Goal: Task Accomplishment & Management: Use online tool/utility

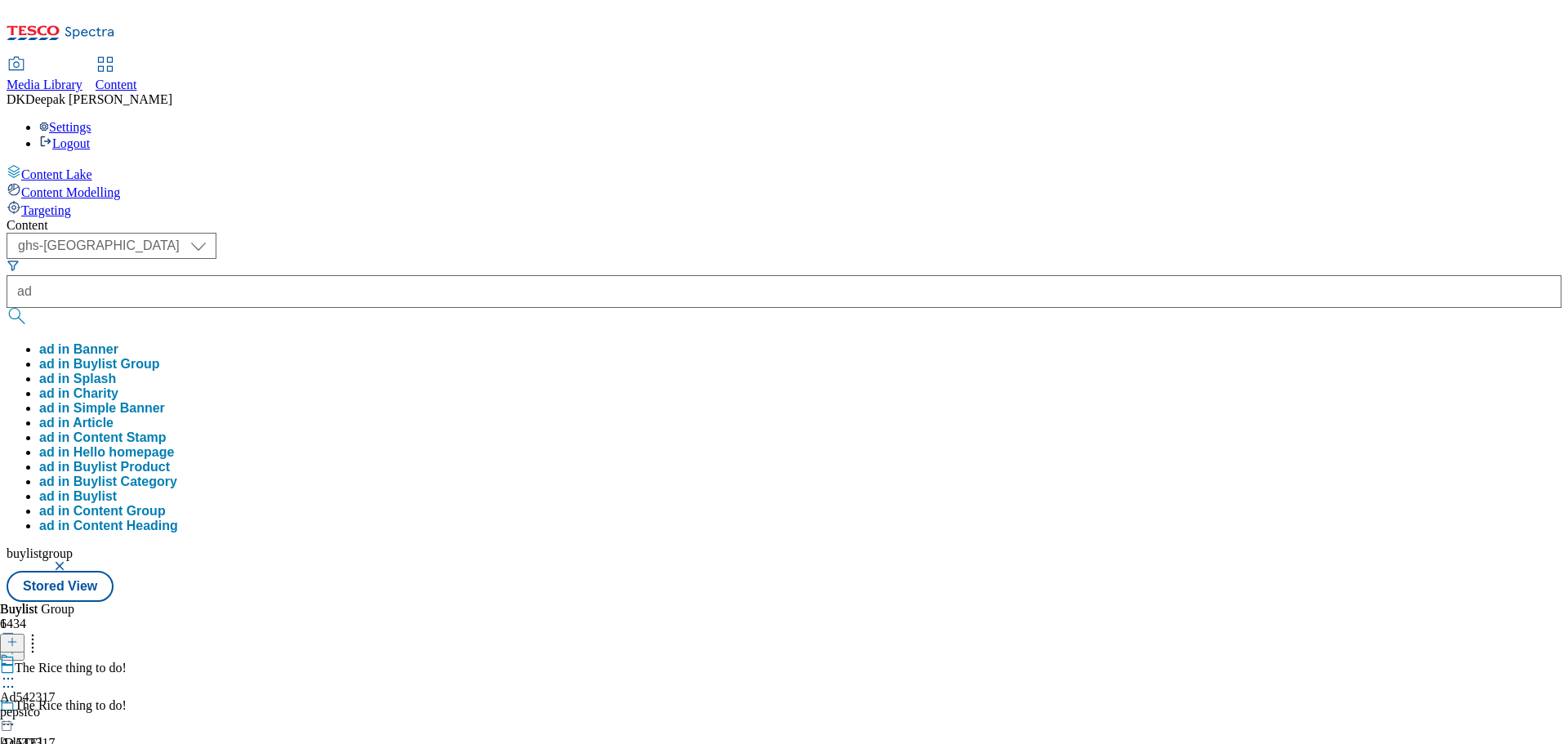
select select "ghs-[GEOGRAPHIC_DATA]"
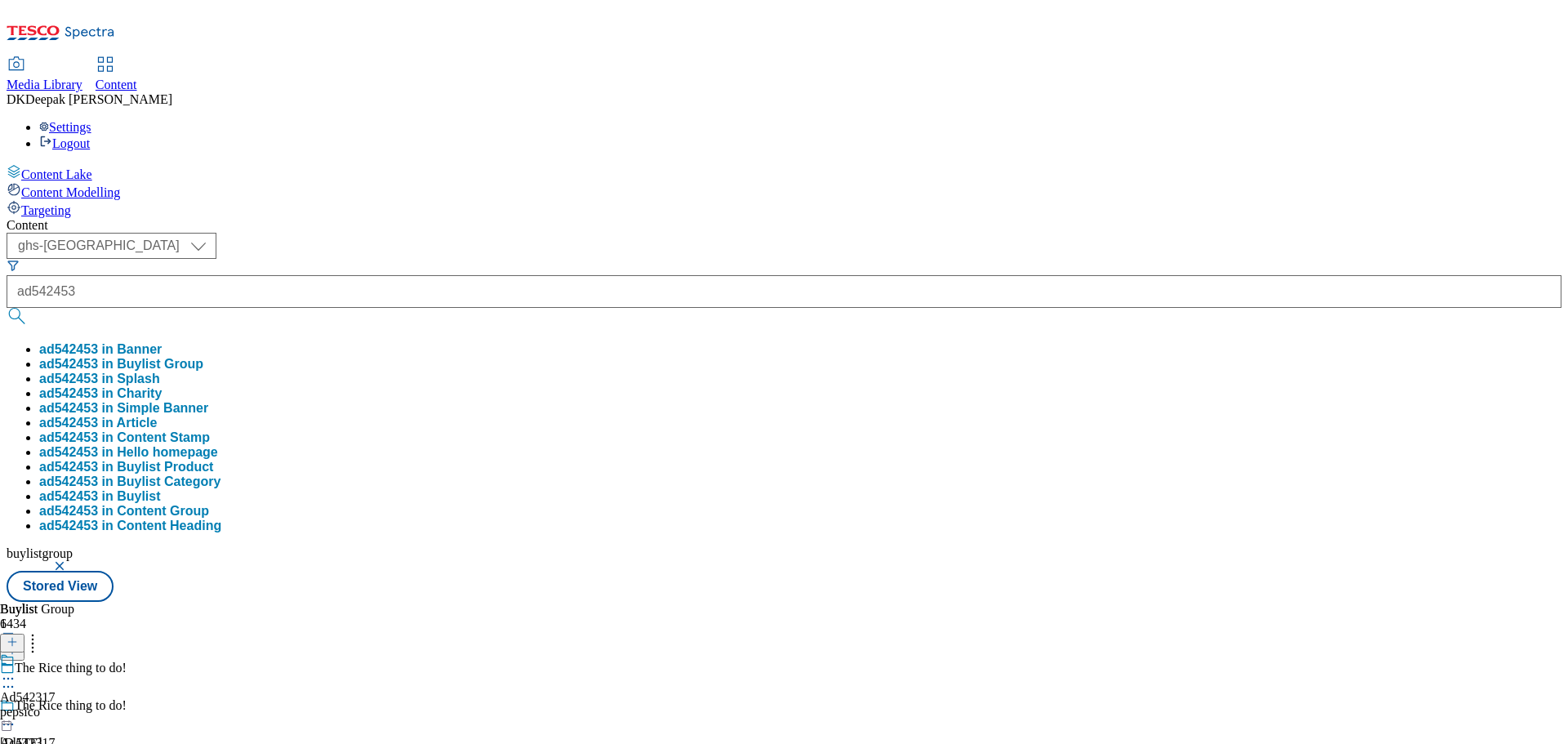
type input "ad542453"
click at [7, 308] on button "submit" at bounding box center [18, 316] width 22 height 17
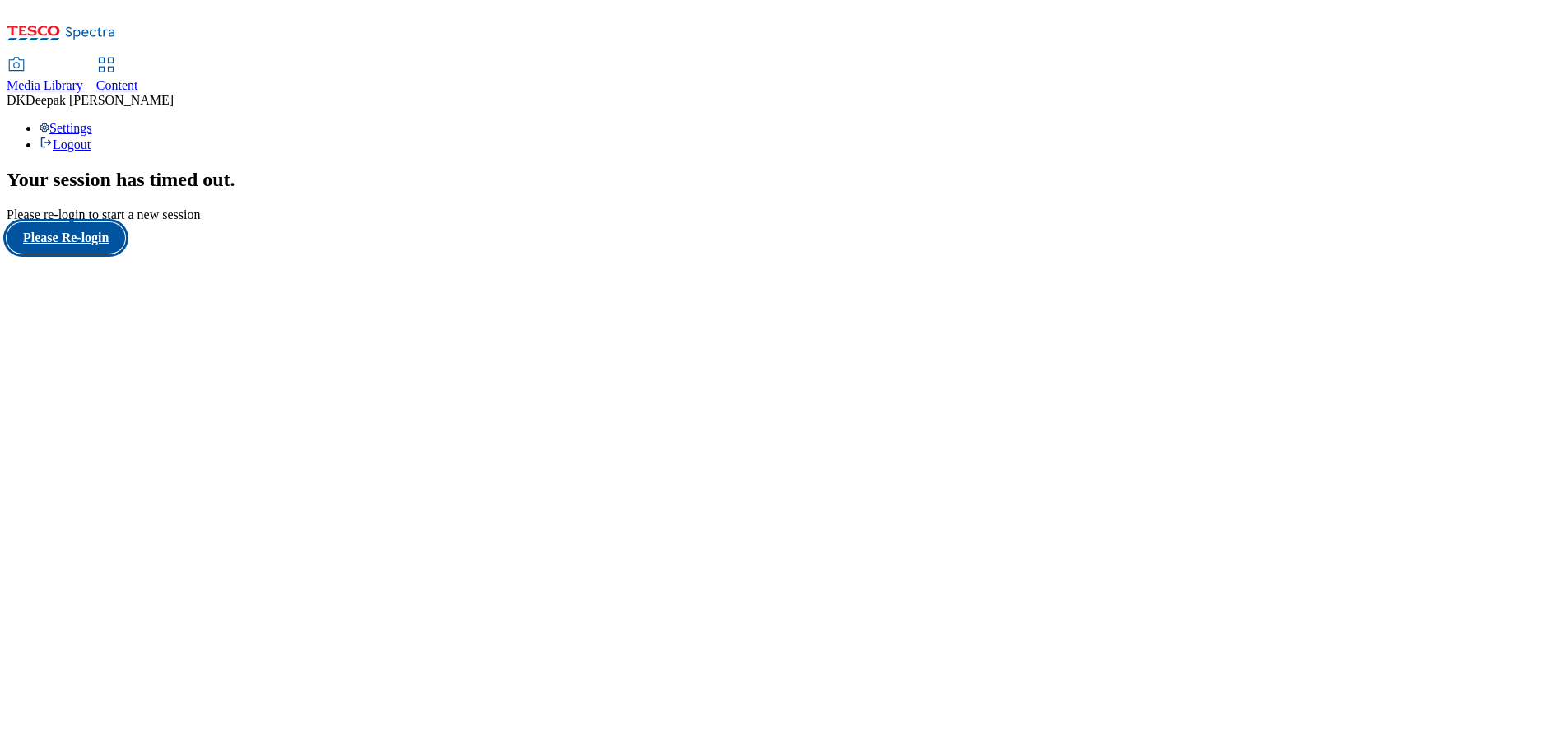
click at [88, 253] on button "Please Re-login" at bounding box center [66, 238] width 119 height 31
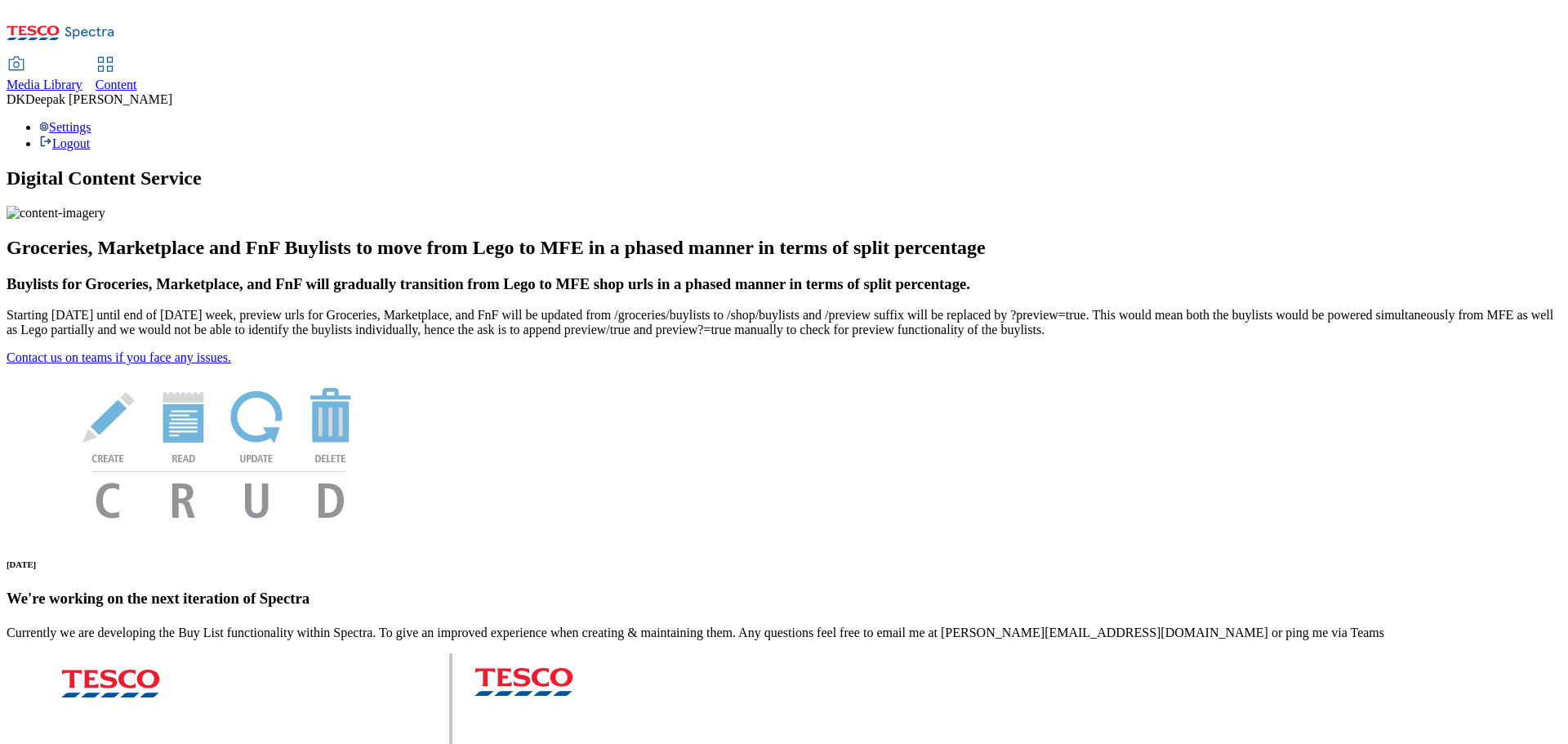
click at [137, 78] on span "Content" at bounding box center [116, 85] width 42 height 14
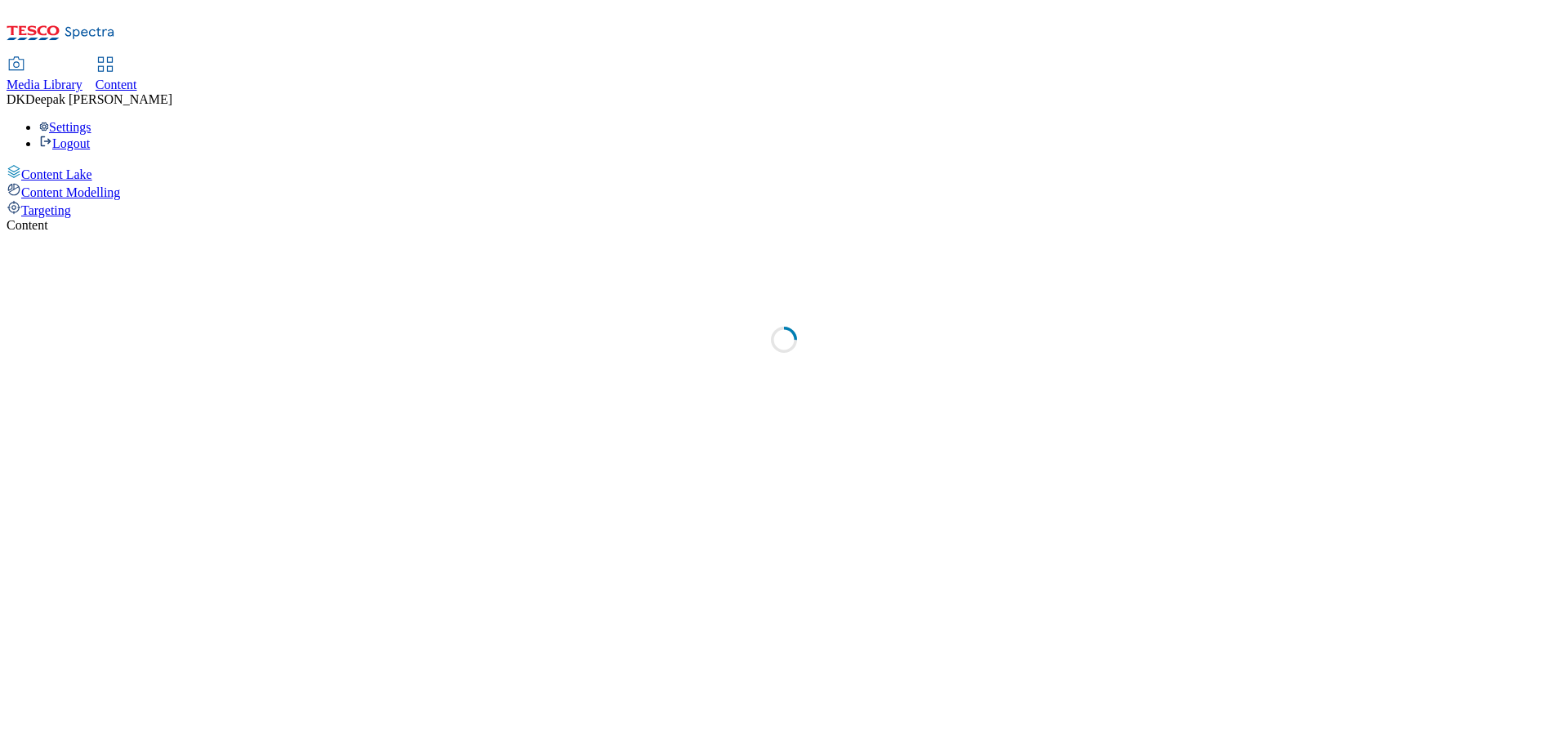
select select "ghs-[GEOGRAPHIC_DATA]"
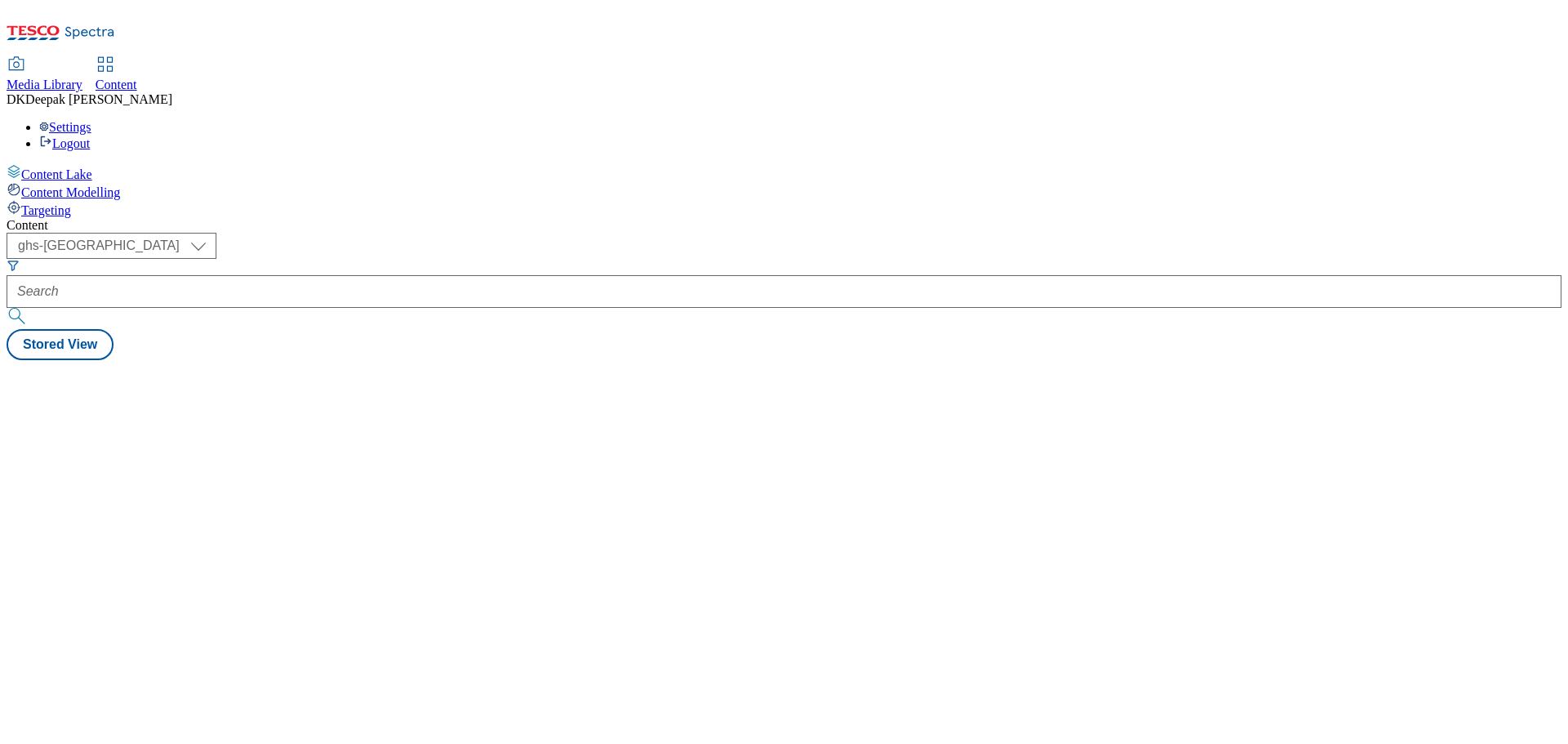
click at [347, 276] on div at bounding box center [784, 292] width 1555 height 33
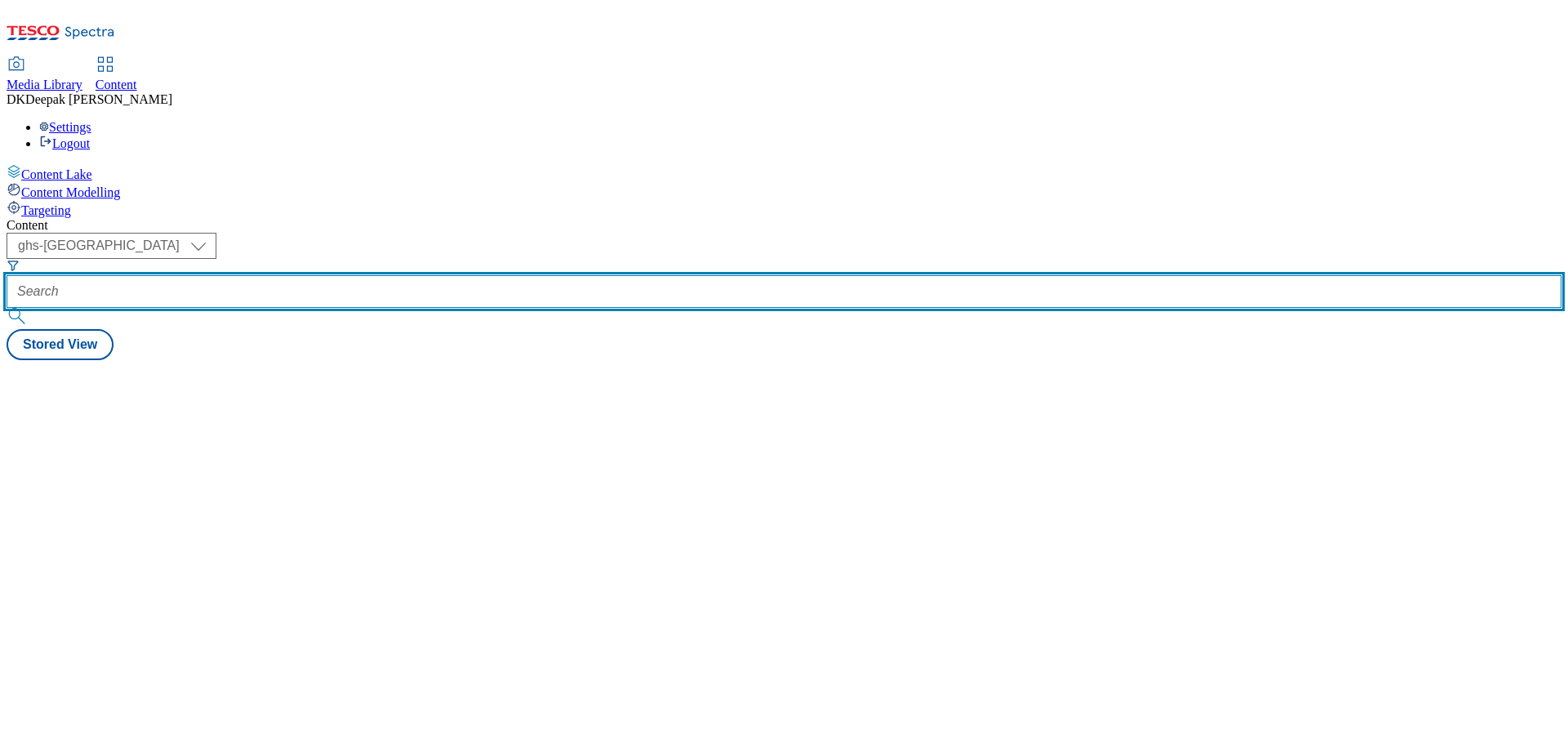
click at [373, 276] on input "text" at bounding box center [784, 292] width 1555 height 33
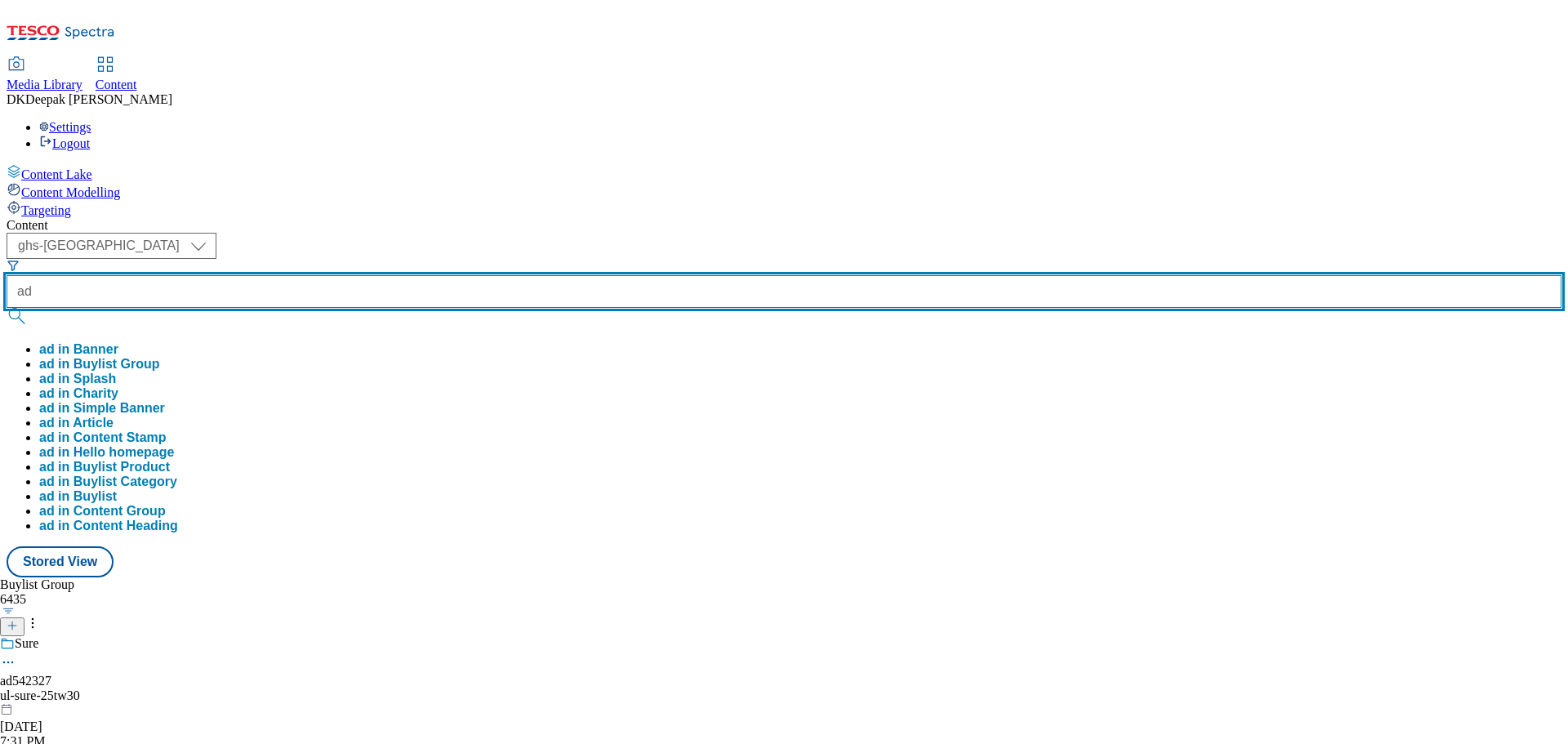
paste input "542453"
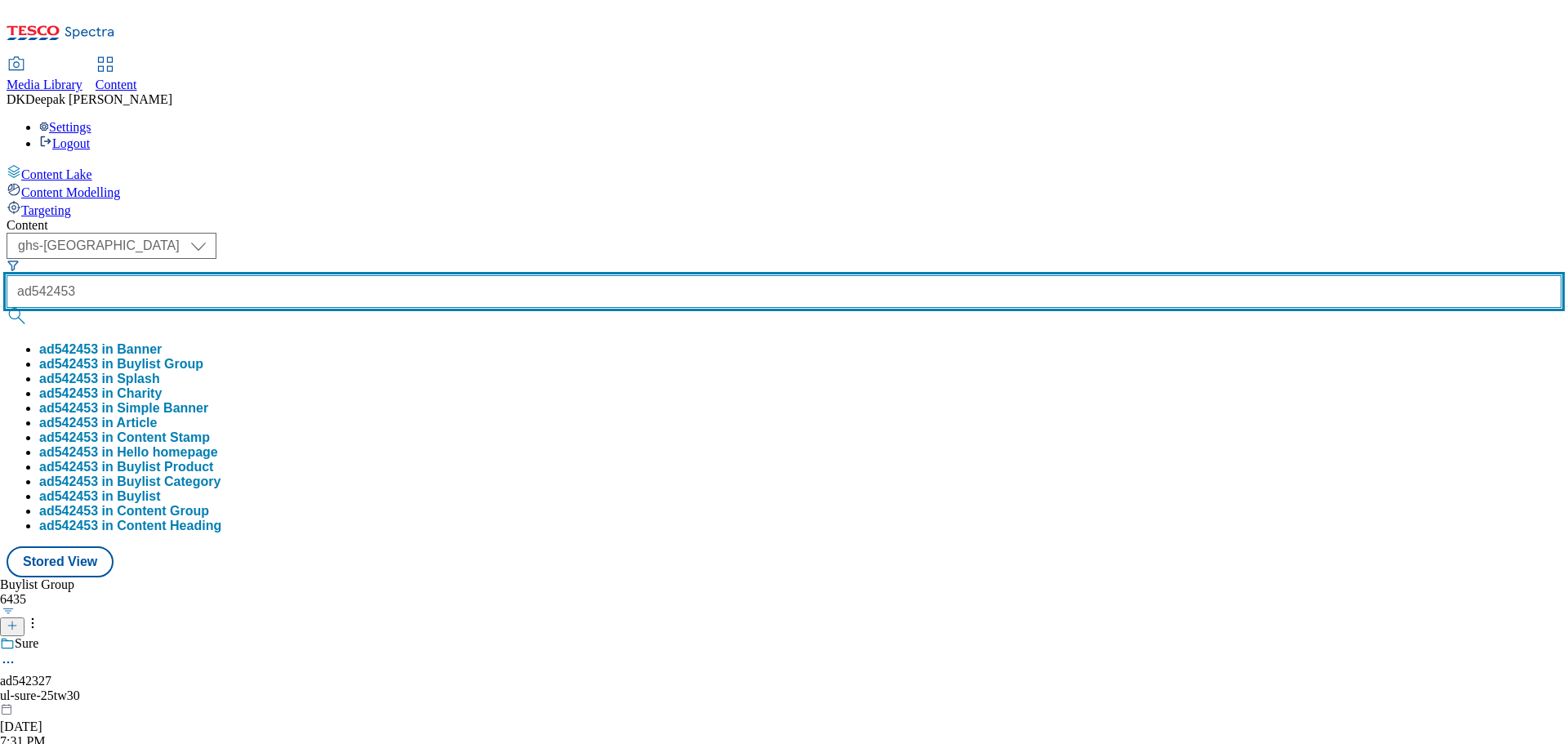
type input "ad542453"
click at [7, 308] on button "submit" at bounding box center [18, 316] width 22 height 17
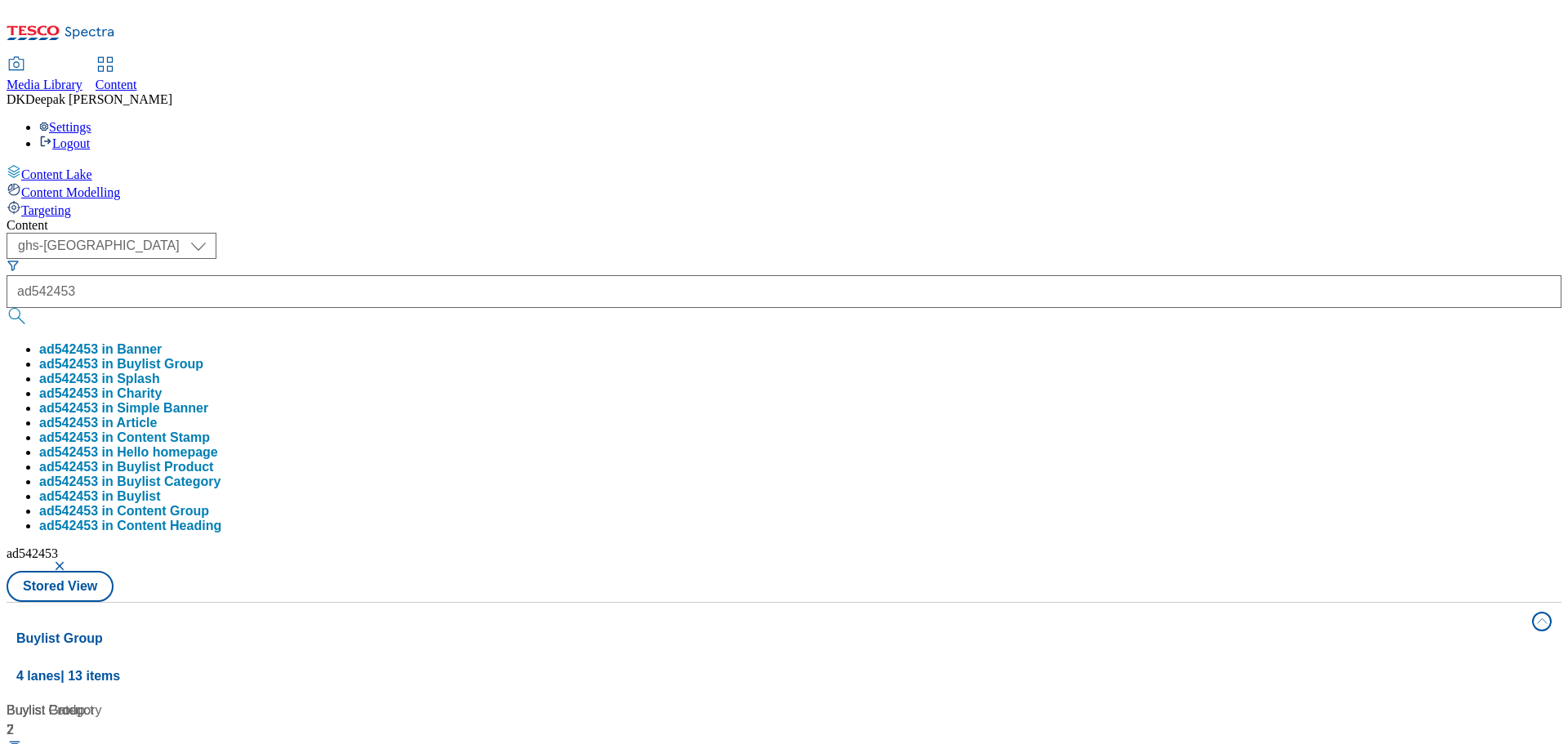
click at [114, 218] on div "Content Lake Content Modelling Targeting" at bounding box center [784, 191] width 1555 height 54
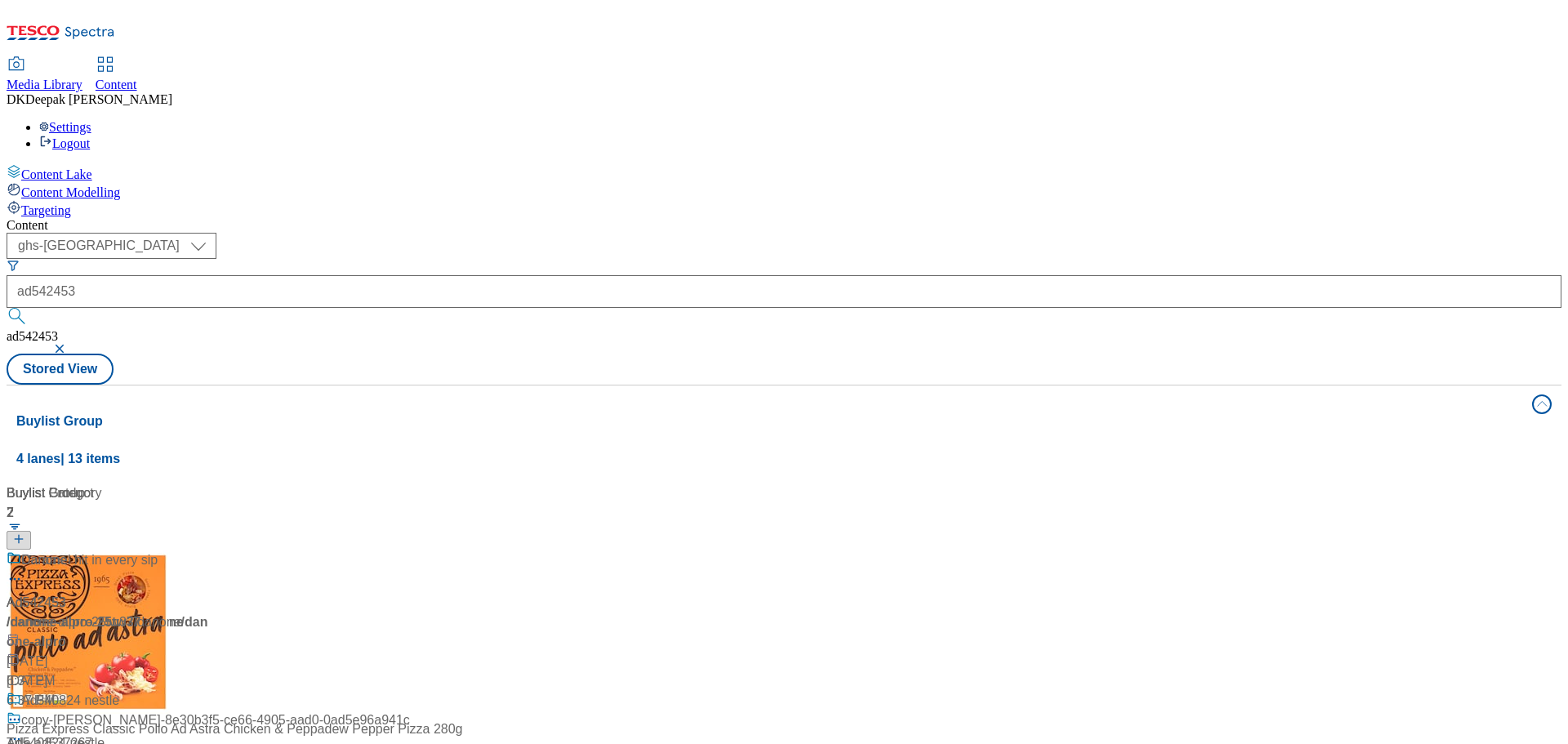
click at [210, 613] on div "/ danone-alpro-25tw37 / danone" at bounding box center [109, 622] width 205 height 19
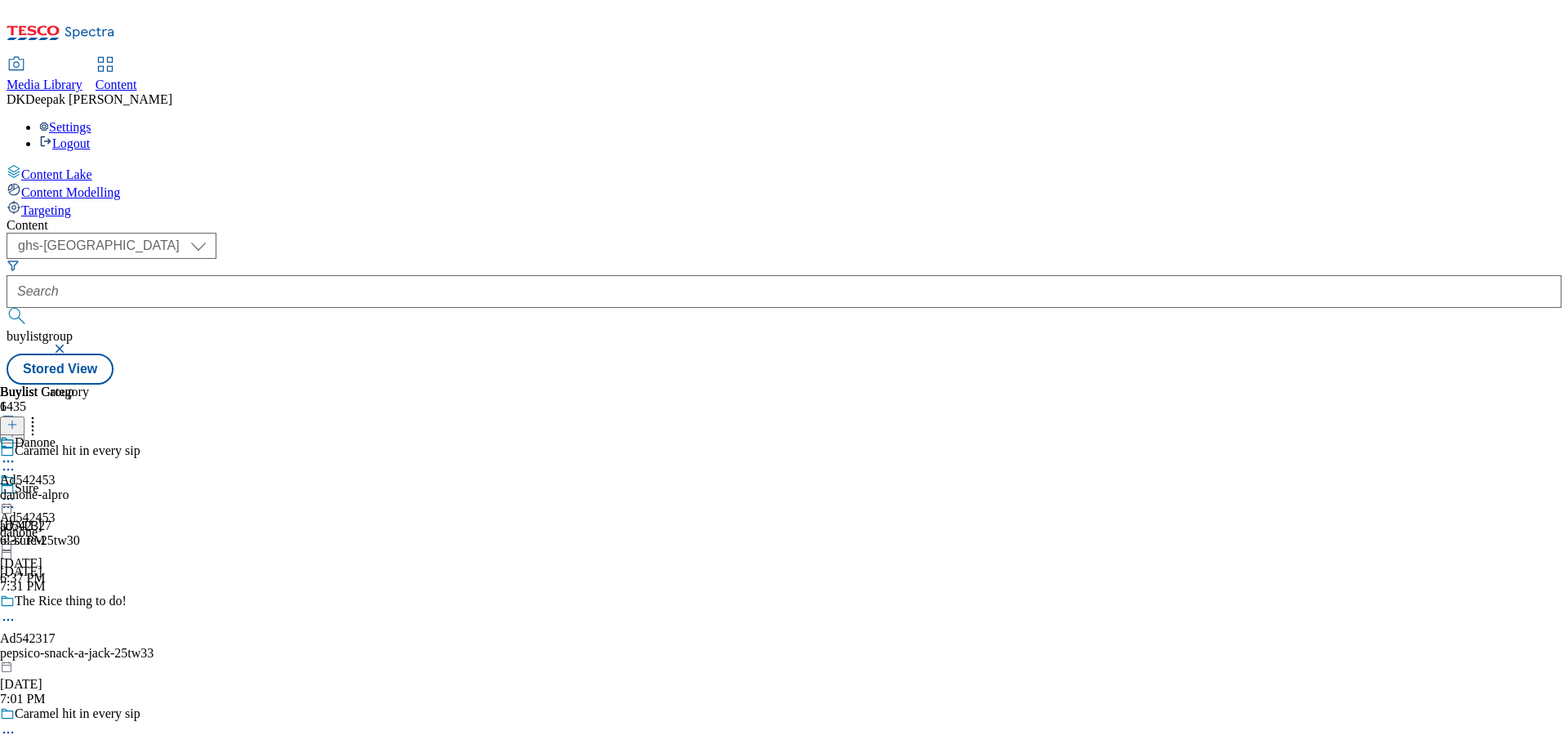
drag, startPoint x: 451, startPoint y: 592, endPoint x: 434, endPoint y: 596, distance: 17.5
click at [17, 725] on icon at bounding box center [8, 732] width 17 height 17
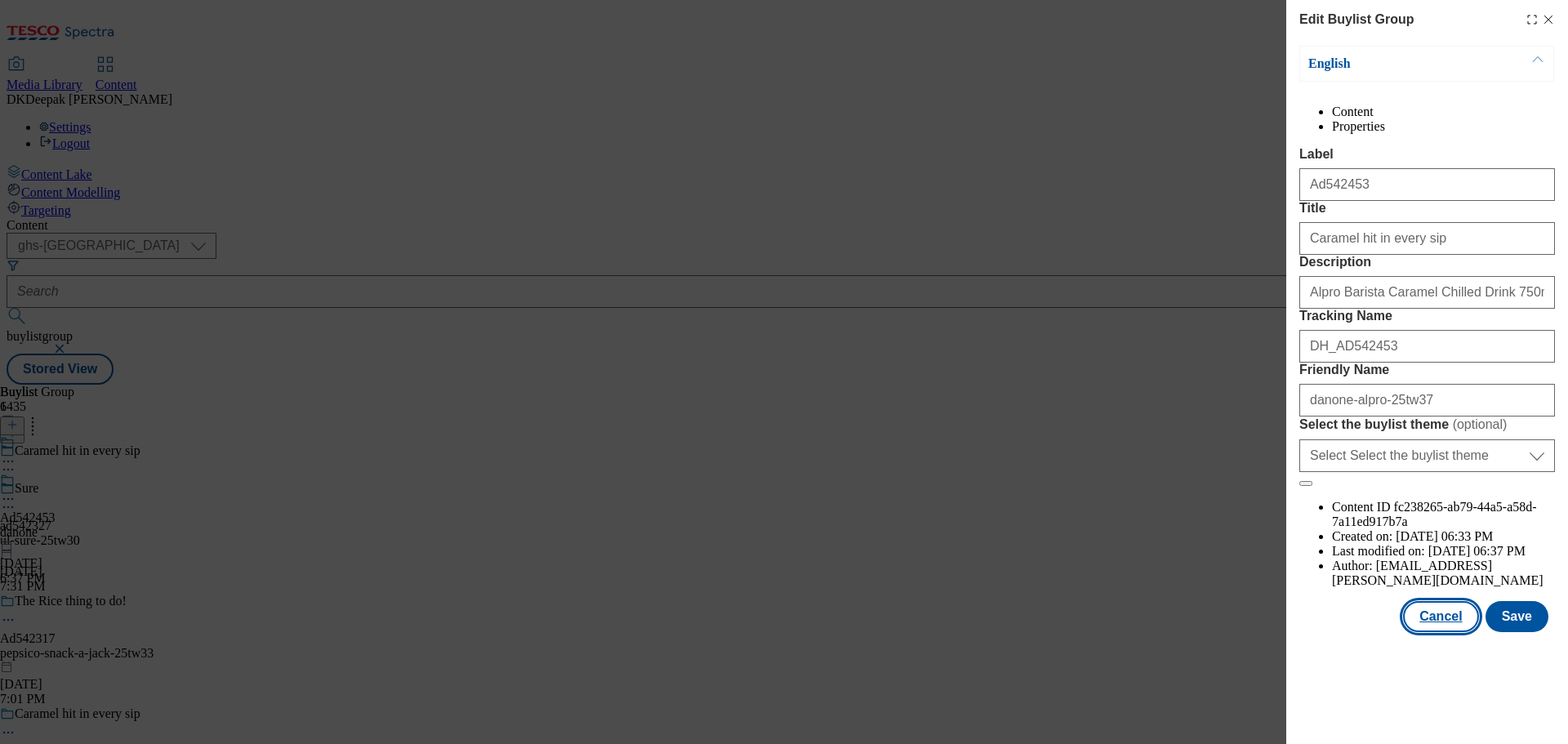
click at [1440, 632] on button "Cancel" at bounding box center [1440, 616] width 75 height 31
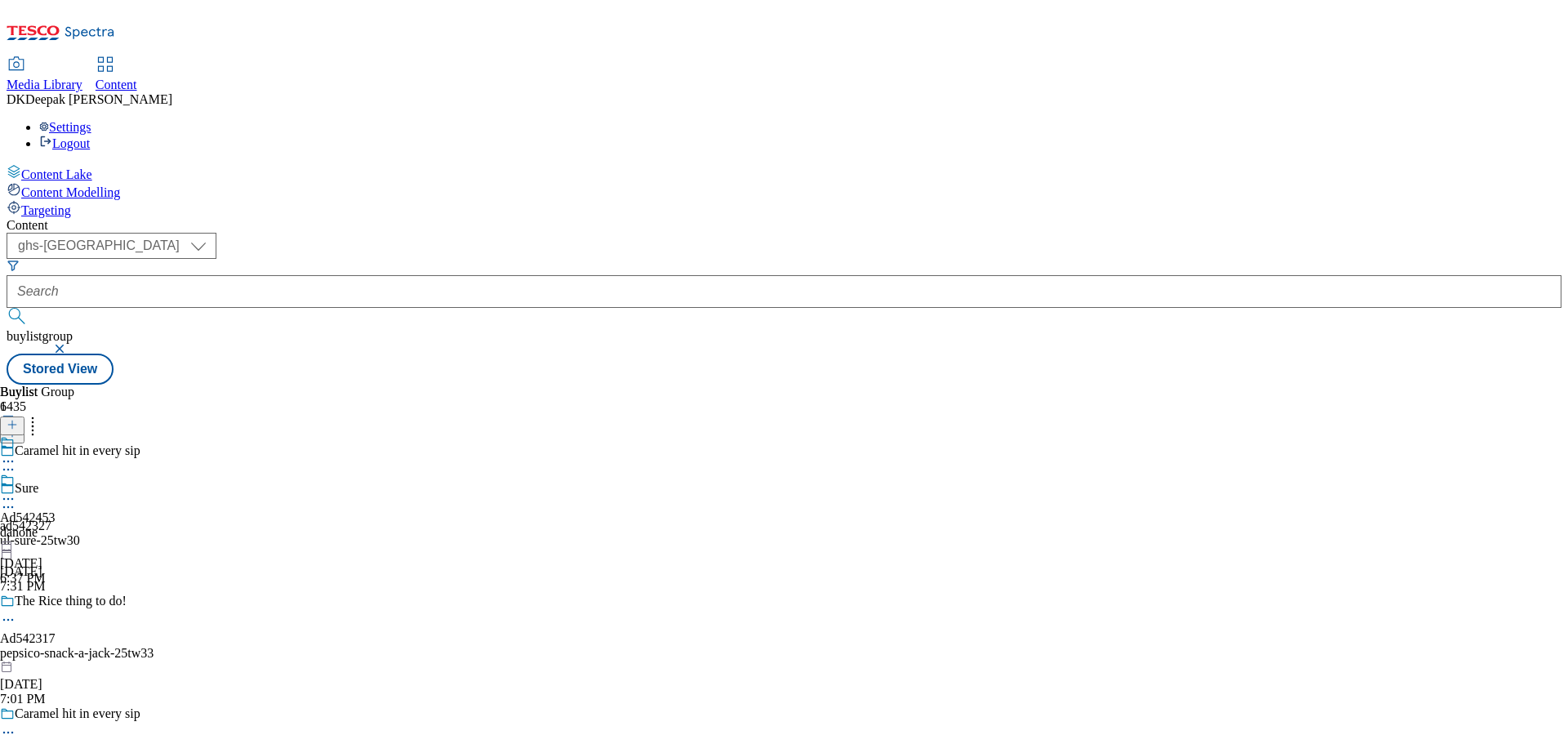
click at [56, 525] on div "danone" at bounding box center [27, 532] width 56 height 15
click at [17, 491] on icon at bounding box center [8, 499] width 17 height 17
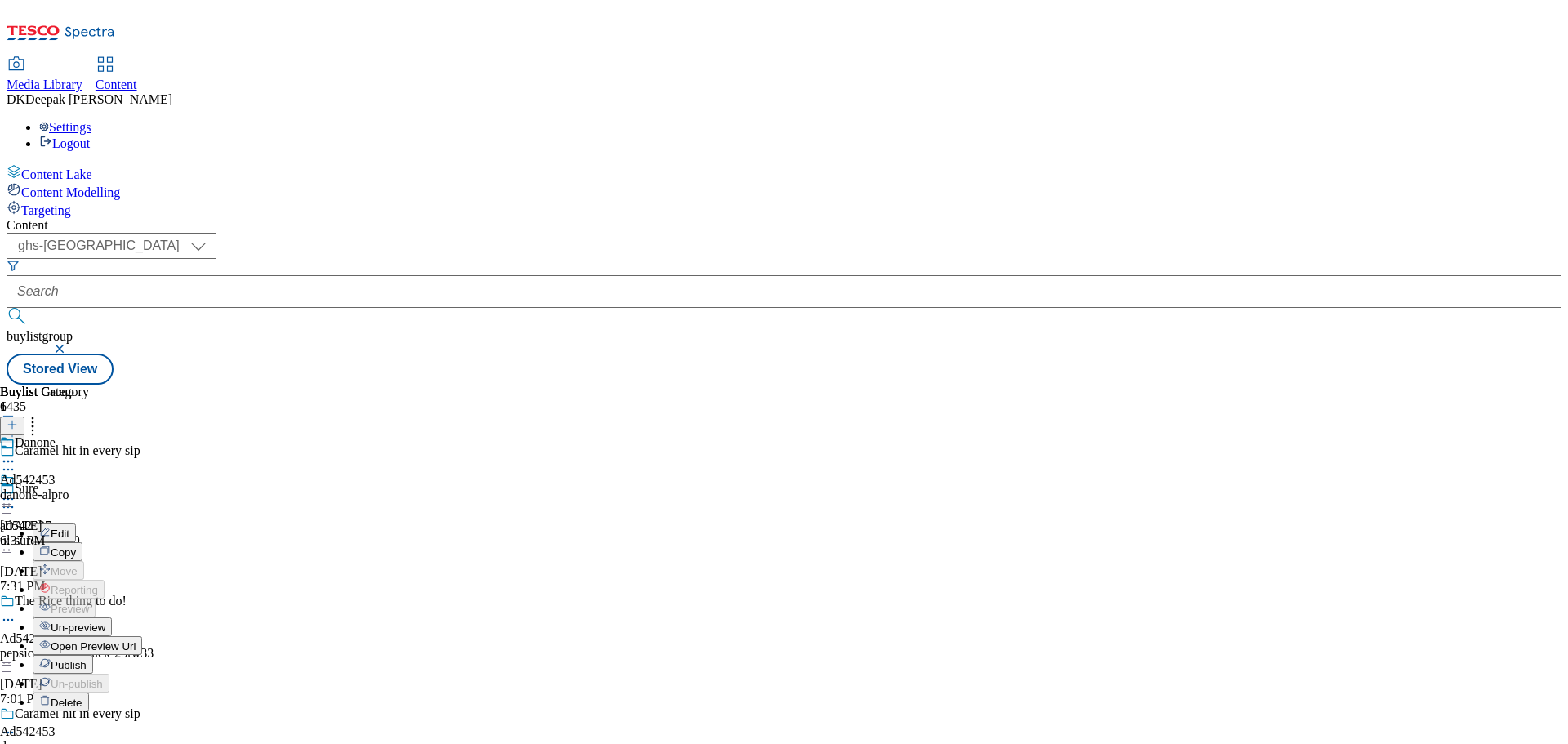
click at [76, 524] on button "Edit" at bounding box center [55, 533] width 43 height 19
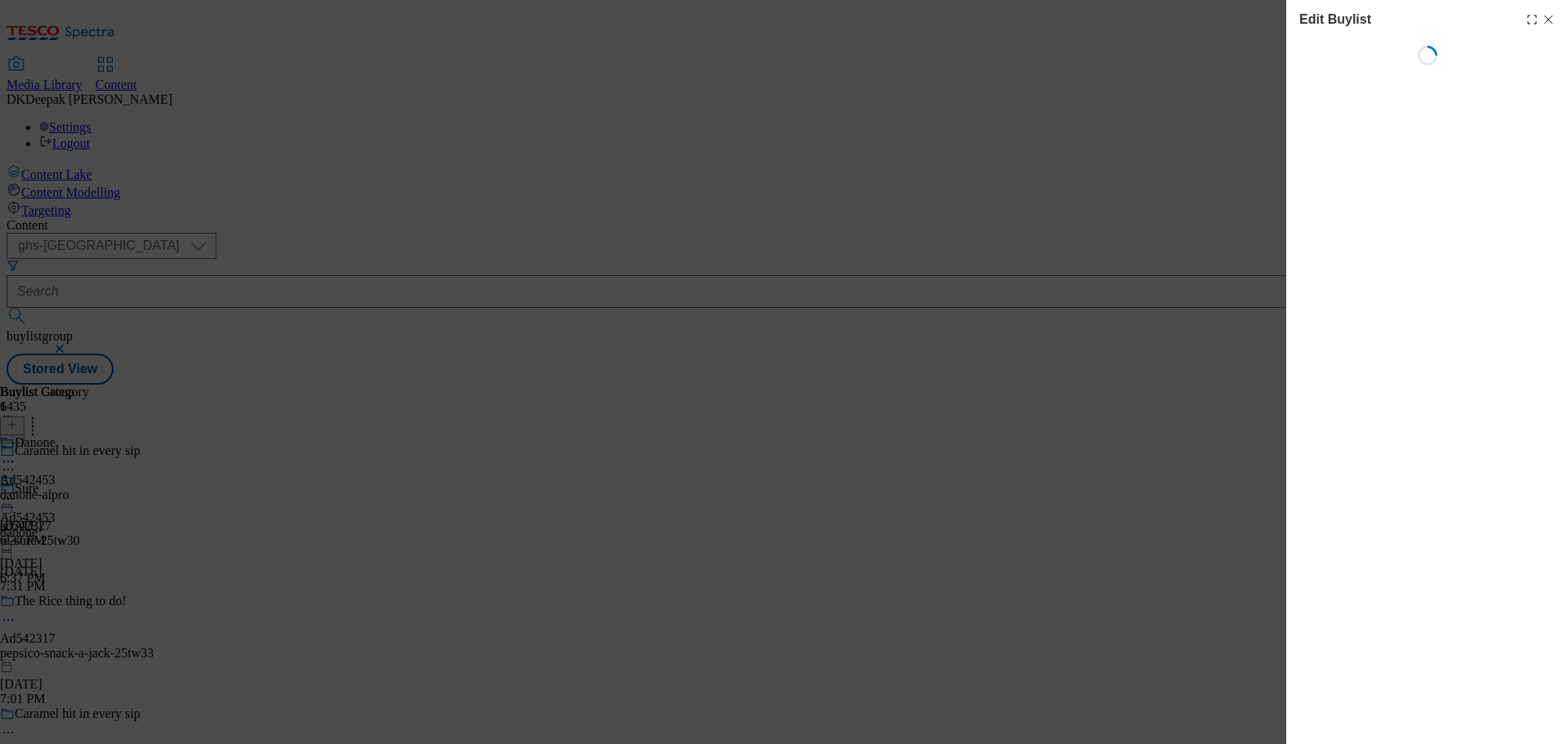
select select "tactical"
select select "supplier funded short term 1-3 weeks"
select select "dunnhumby"
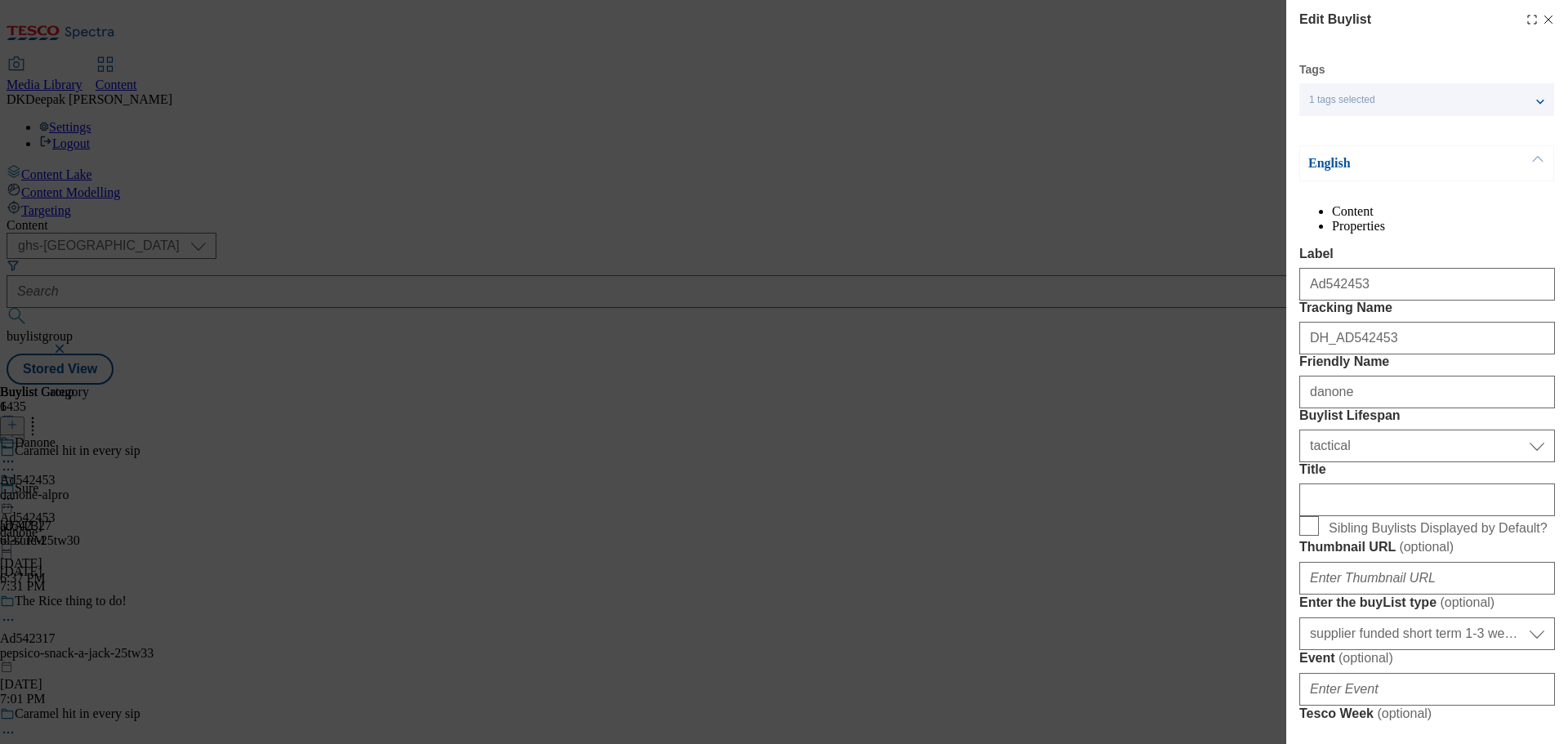
select select "Banner"
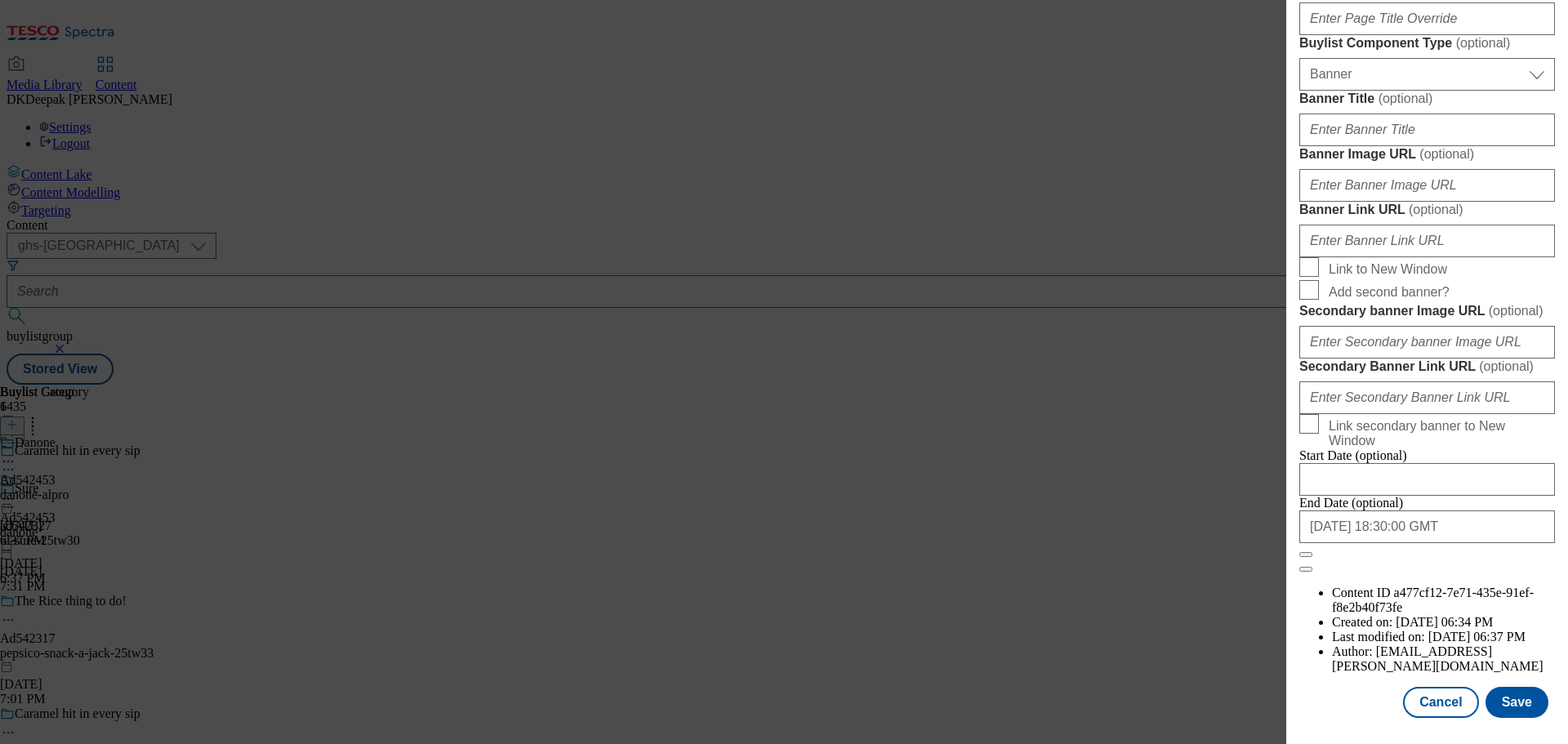
scroll to position [1632, 0]
click at [1430, 699] on button "Cancel" at bounding box center [1440, 702] width 75 height 31
select select "tactical"
select select "supplier funded short term 1-3 weeks"
select select "dunnhumby"
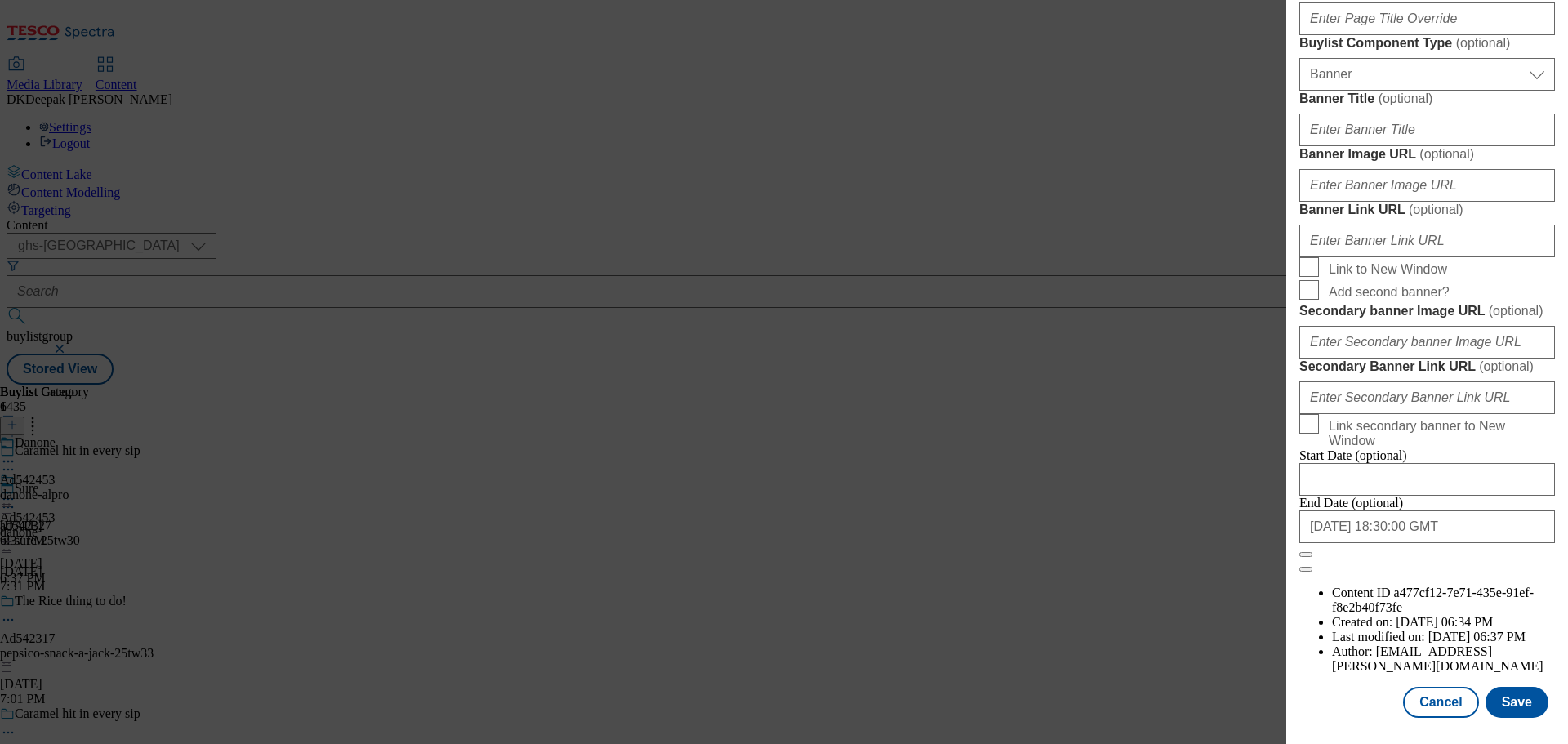
select select "Banner"
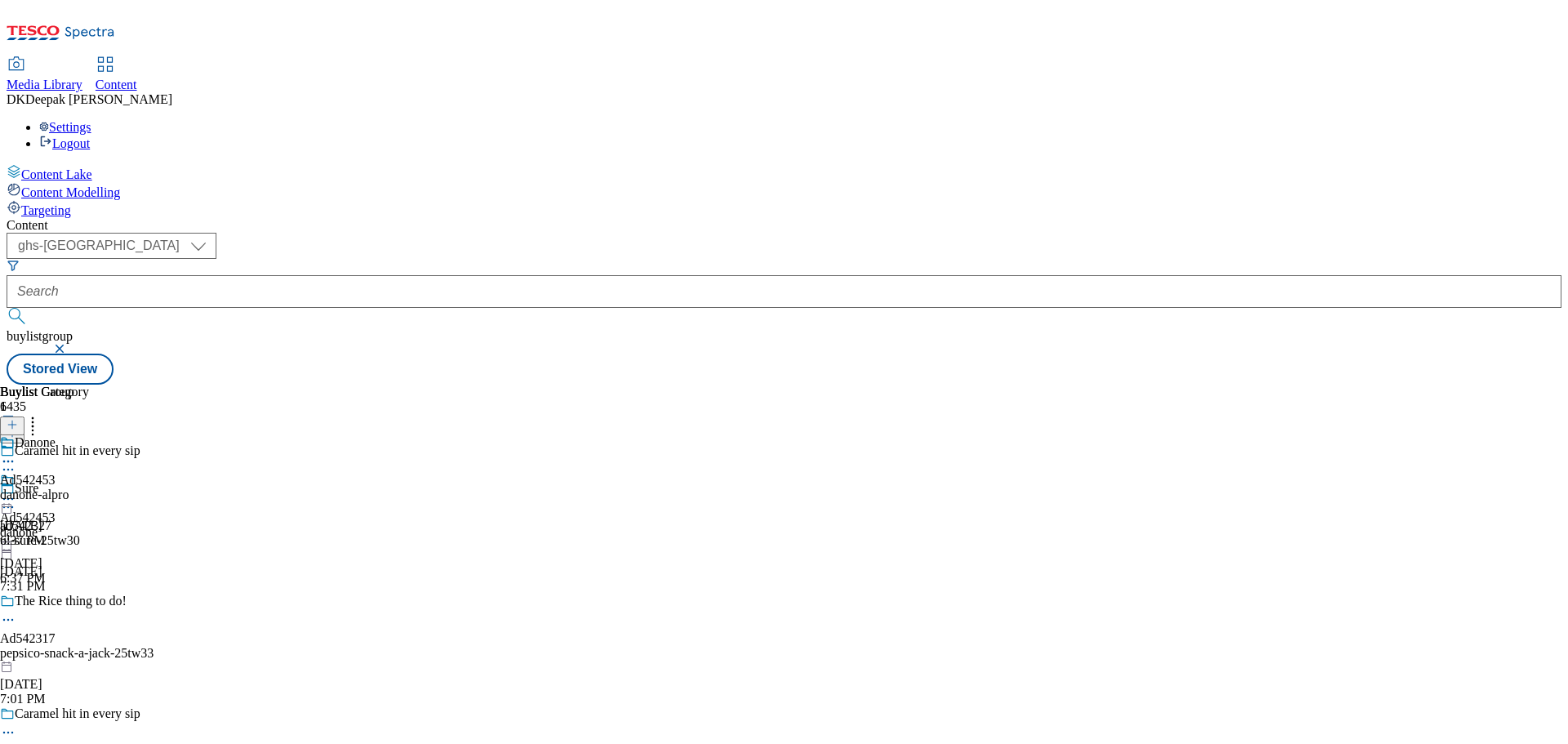
scroll to position [1265, 0]
click at [89, 435] on div "Danone Ad542453 danone-alpro Oct 3, 2025 6:37 PM" at bounding box center [44, 492] width 89 height 113
click at [17, 491] on icon at bounding box center [8, 499] width 17 height 17
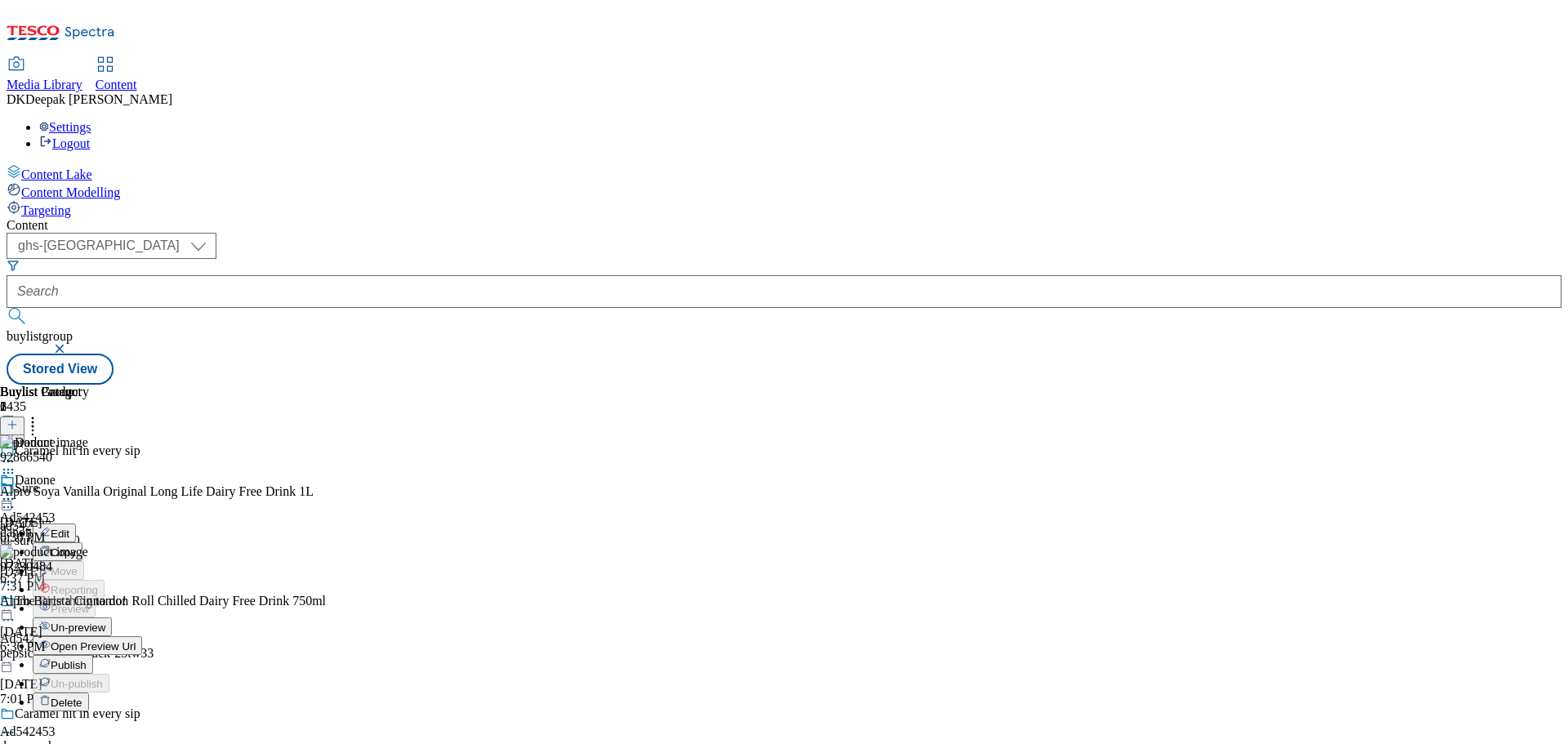
click at [69, 528] on span "Edit" at bounding box center [59, 534] width 19 height 13
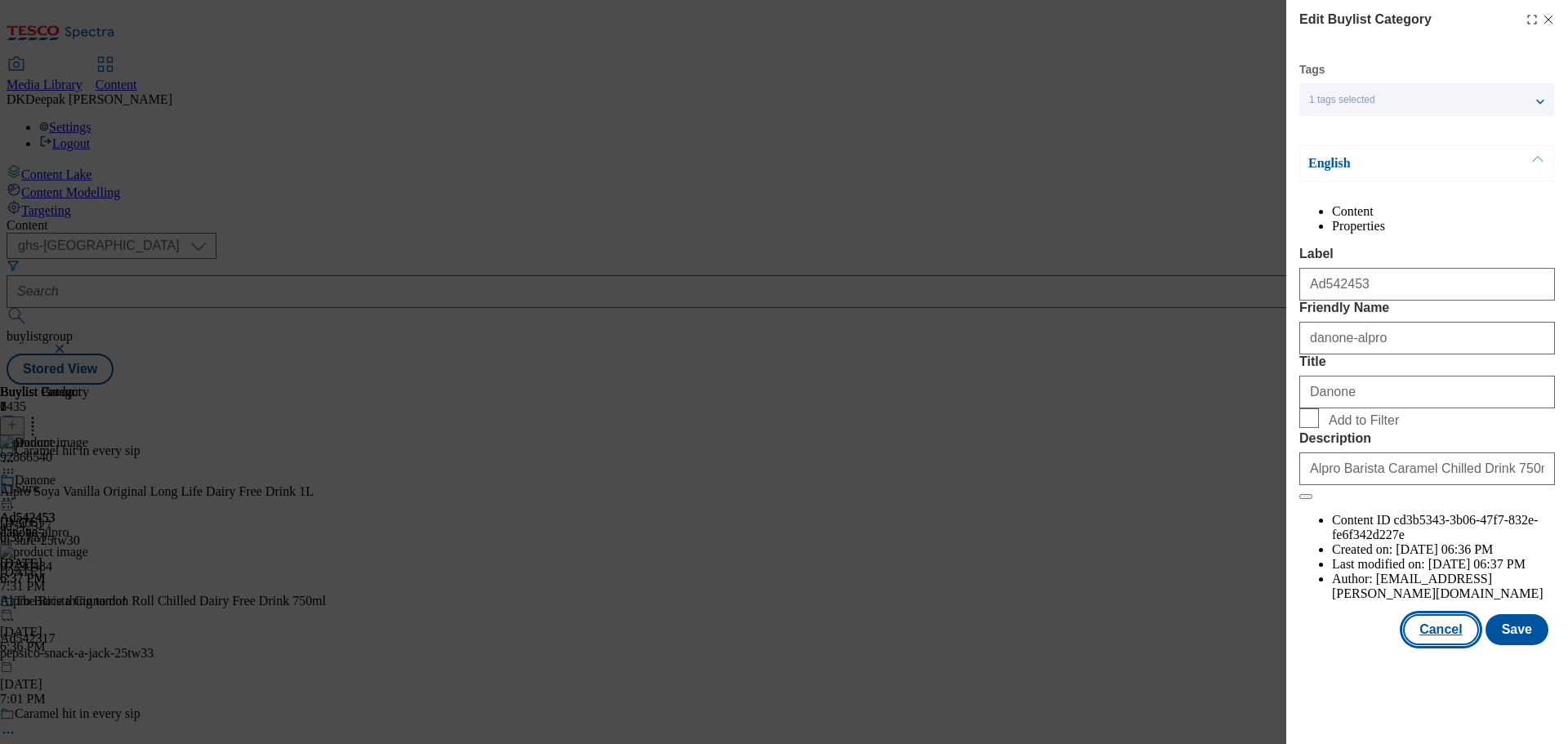
click at [1444, 646] on button "Cancel" at bounding box center [1440, 630] width 75 height 31
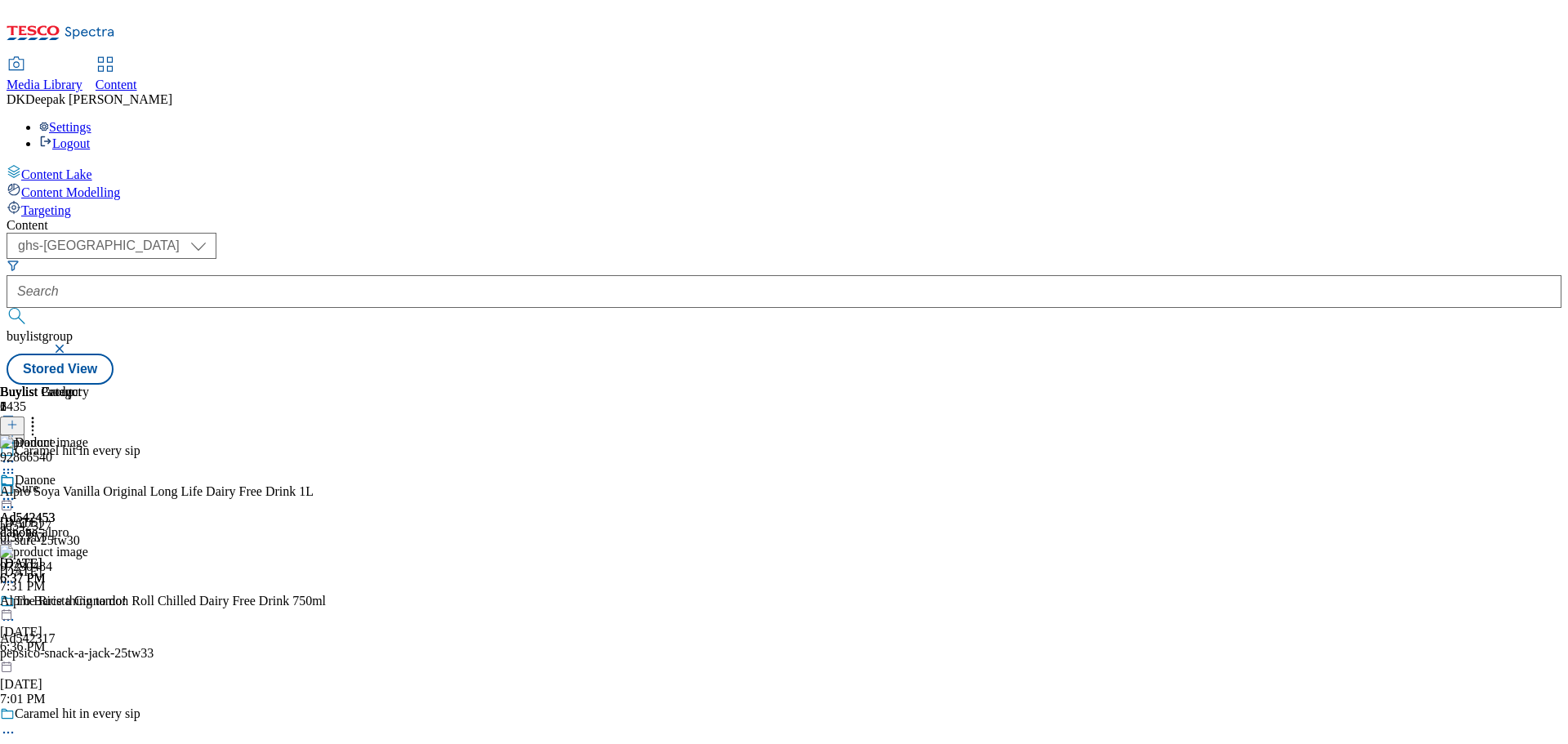
click at [17, 491] on icon at bounding box center [8, 499] width 17 height 17
click at [135, 641] on span "Open Preview Url" at bounding box center [93, 647] width 85 height 13
click at [10, 499] on circle at bounding box center [9, 500] width 3 height 3
click at [87, 659] on span "Publish" at bounding box center [68, 665] width 36 height 13
